Goal: Obtain resource: Obtain resource

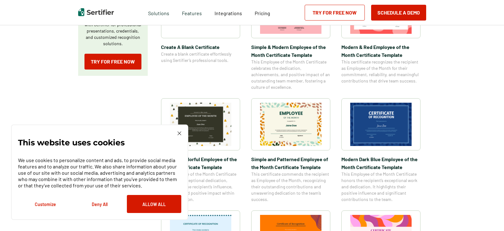
scroll to position [158, 0]
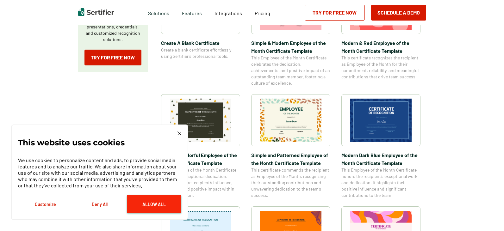
click at [139, 203] on button "Allow All" at bounding box center [154, 204] width 54 height 18
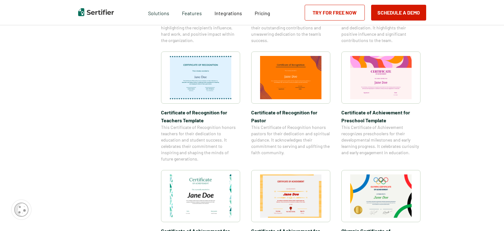
scroll to position [253, 0]
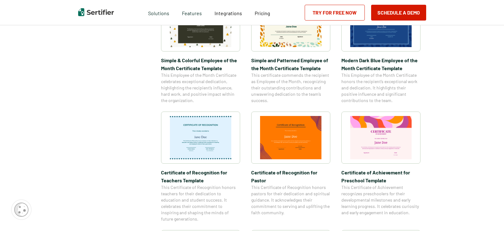
click at [386, 138] on img at bounding box center [380, 137] width 61 height 43
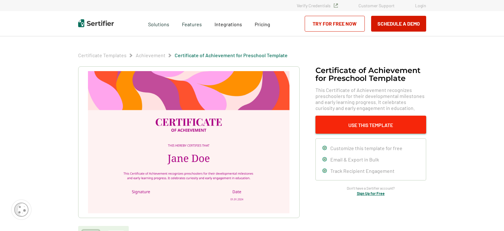
click at [353, 125] on button "Use This Template" at bounding box center [370, 125] width 111 height 18
